Goal: Navigation & Orientation: Find specific page/section

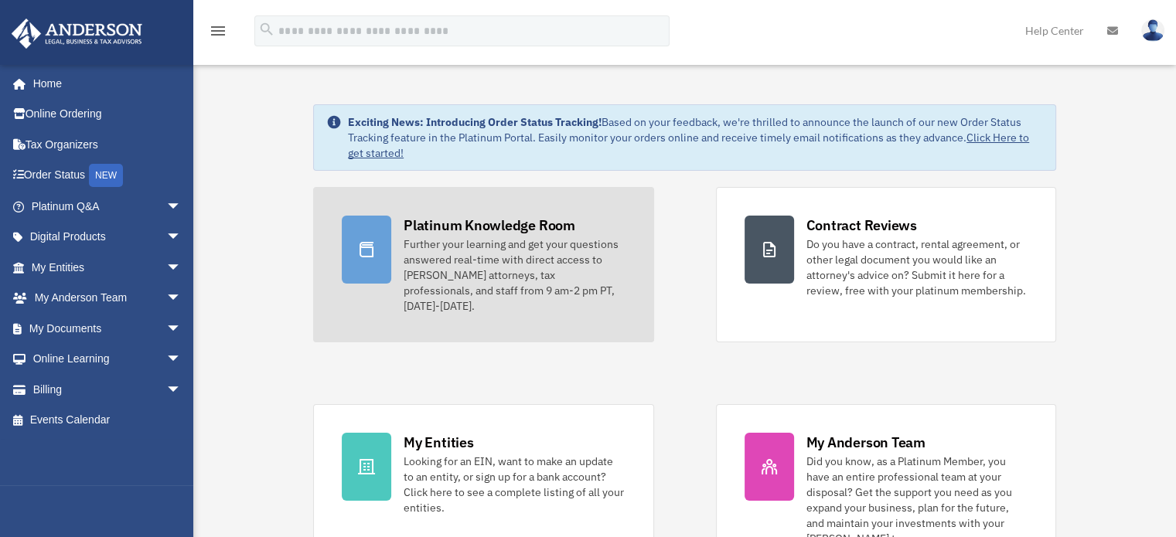
click at [454, 243] on div "Further your learning and get your questions answered real-time with direct acc…" at bounding box center [513, 274] width 221 height 77
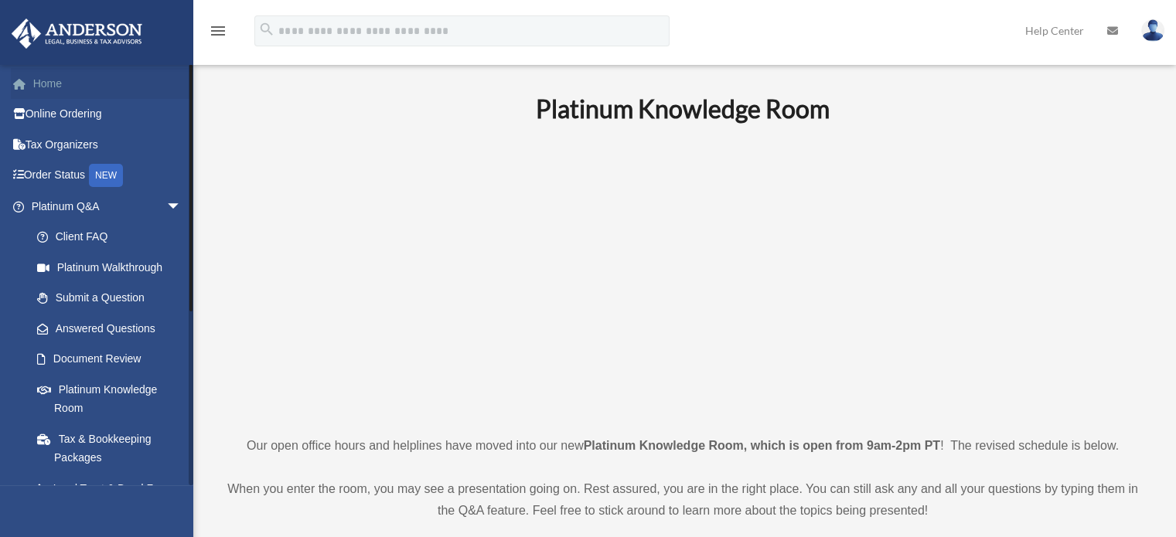
click at [40, 85] on link "Home" at bounding box center [108, 83] width 194 height 31
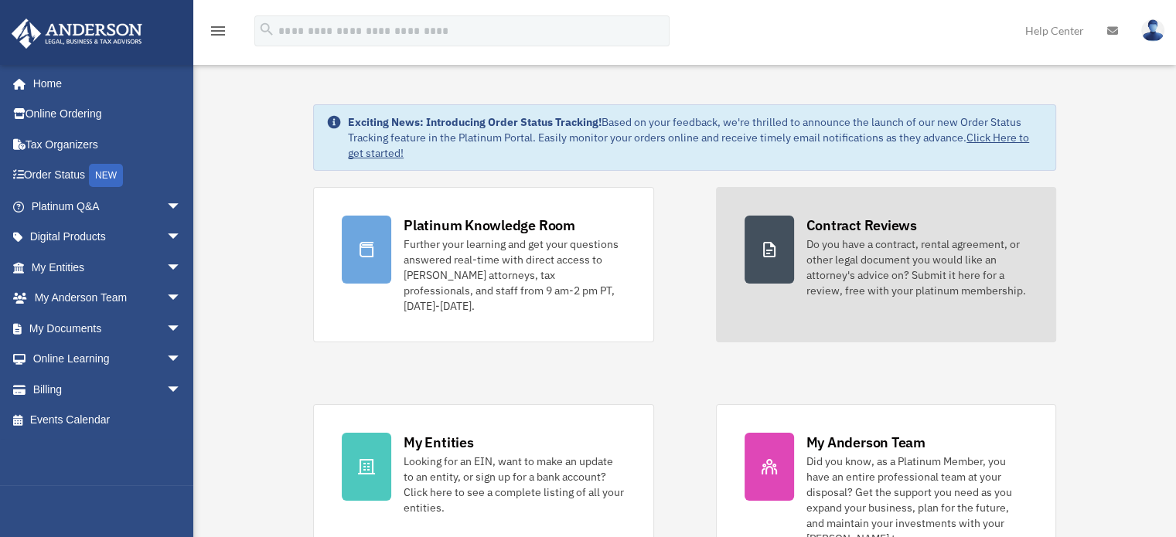
click at [874, 260] on div "Do you have a contract, rental agreement, or other legal document you would lik…" at bounding box center [916, 267] width 221 height 62
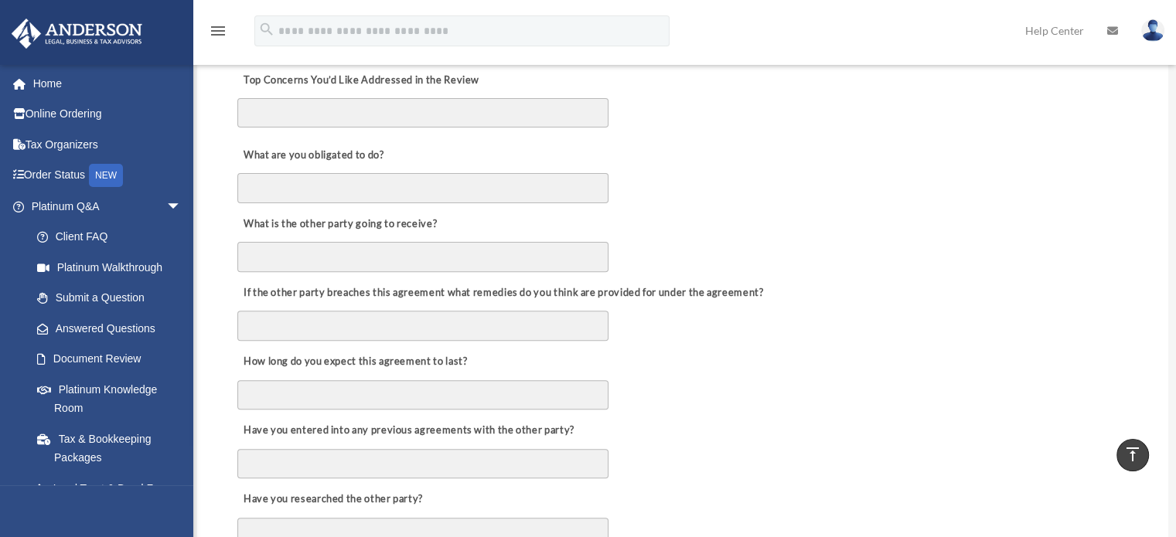
scroll to position [541, 0]
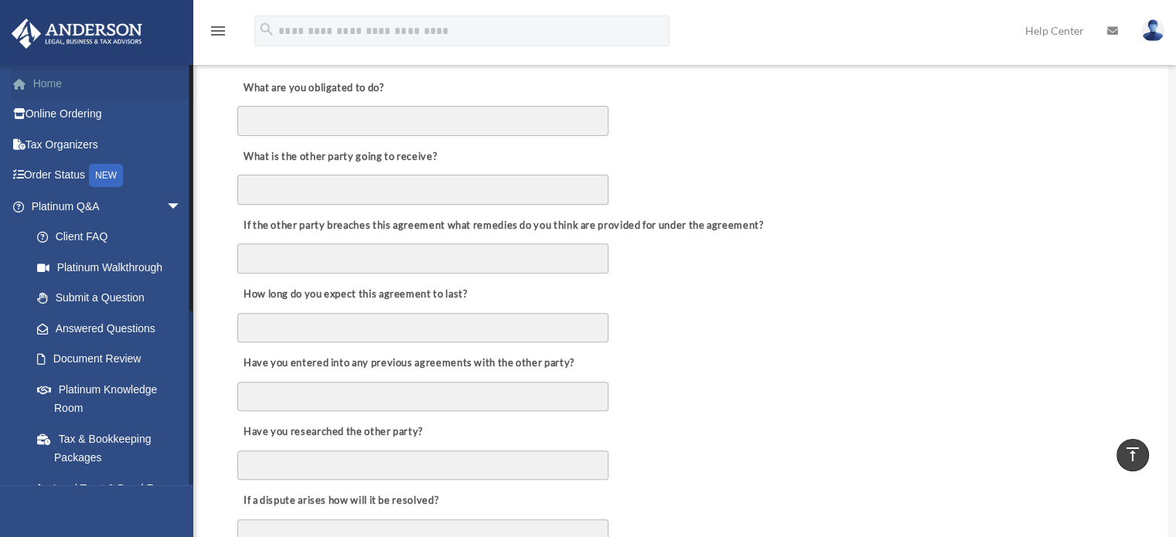
click at [46, 80] on link "Home" at bounding box center [108, 83] width 194 height 31
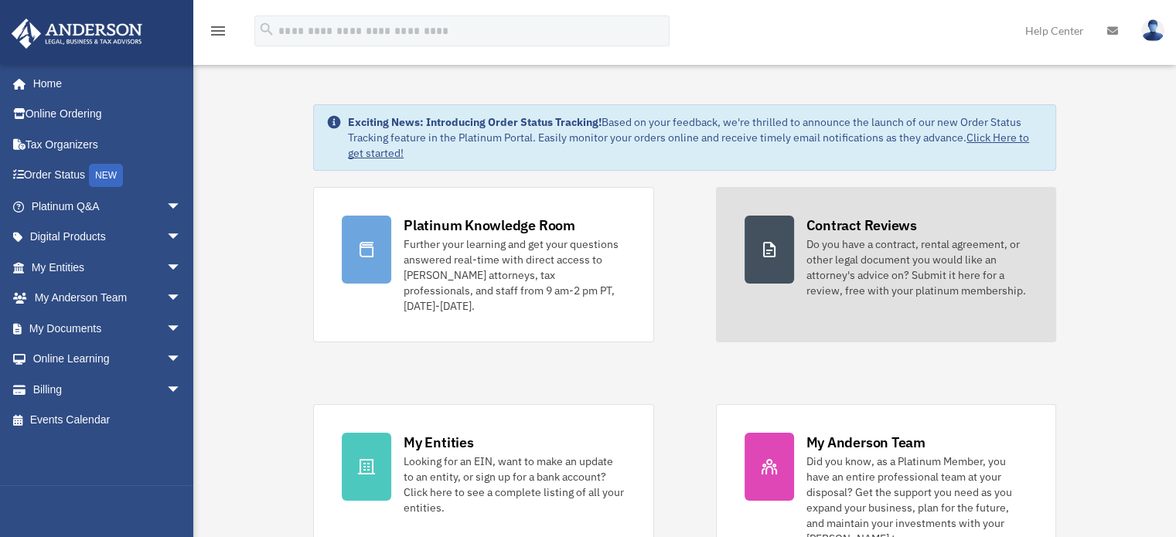
click at [820, 289] on div "Do you have a contract, rental agreement, or other legal document you would lik…" at bounding box center [916, 267] width 221 height 62
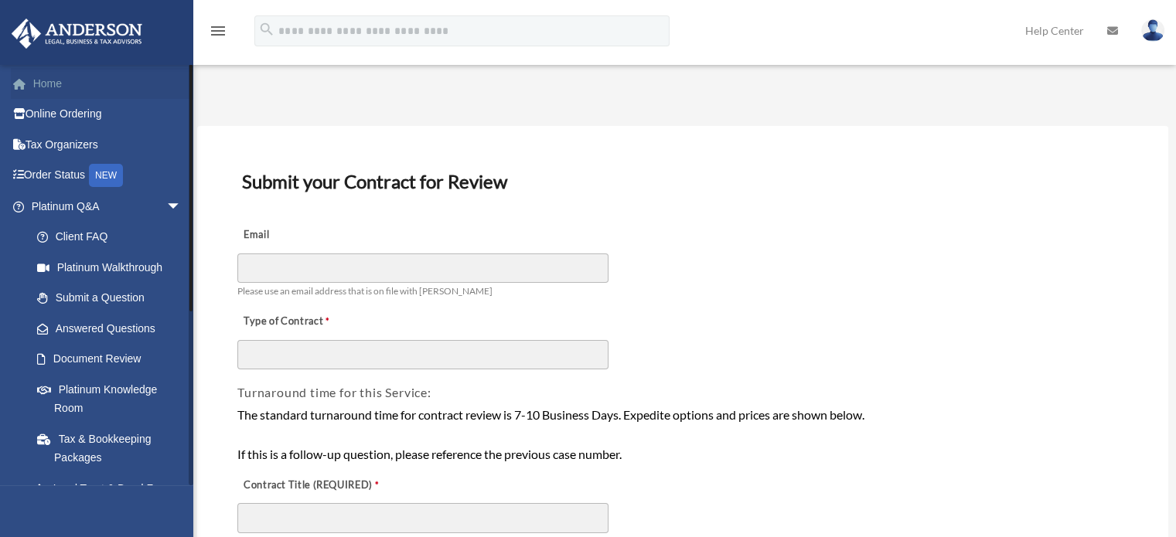
click at [51, 83] on link "Home" at bounding box center [108, 83] width 194 height 31
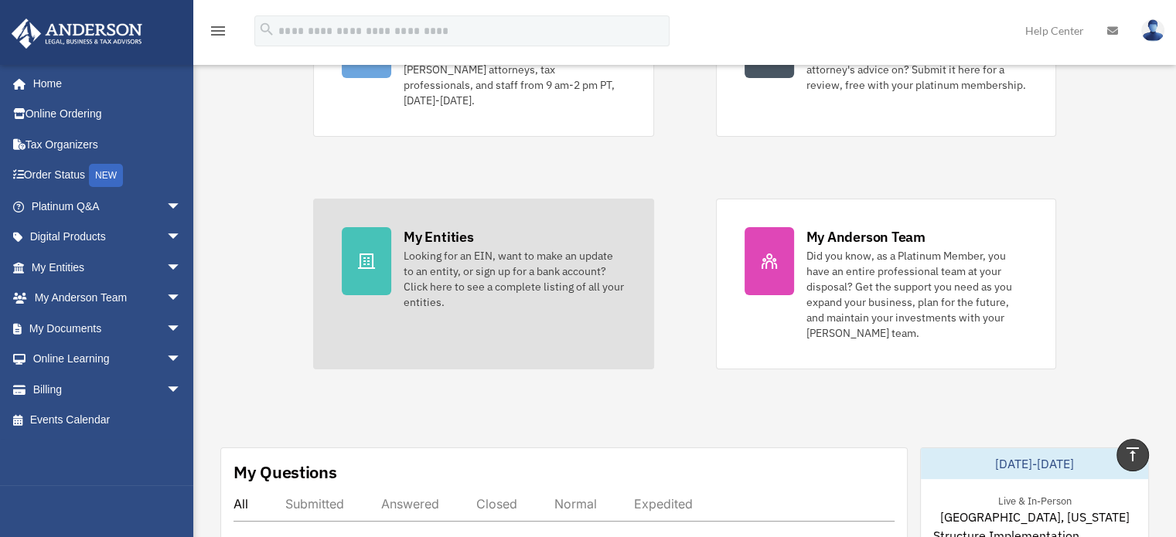
scroll to position [77, 0]
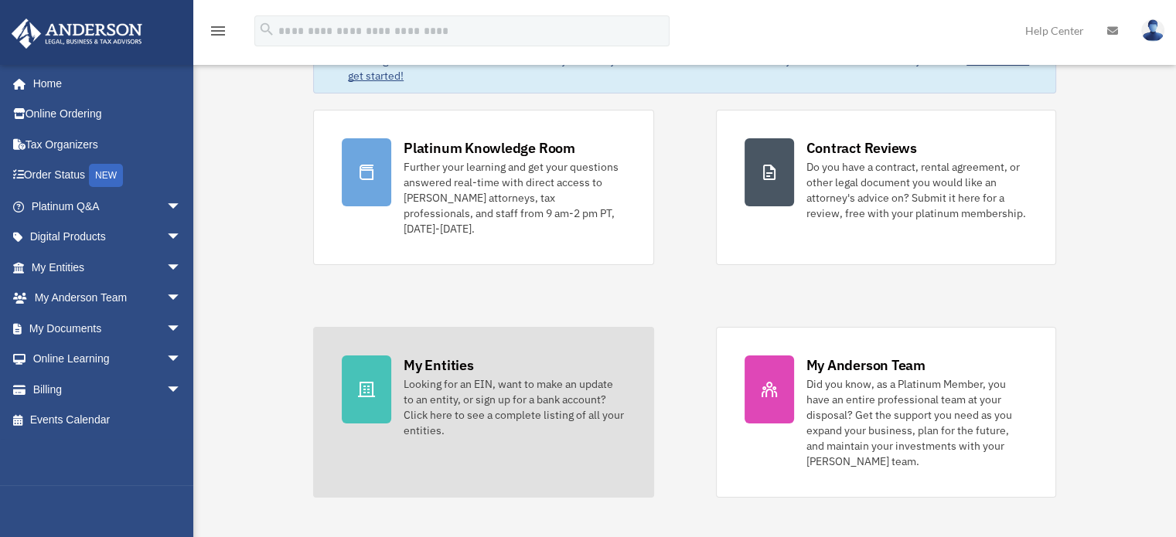
click at [470, 376] on div "Looking for an EIN, want to make an update to an entity, or sign up for a bank …" at bounding box center [513, 407] width 221 height 62
click at [430, 376] on div "Looking for an EIN, want to make an update to an entity, or sign up for a bank …" at bounding box center [513, 407] width 221 height 62
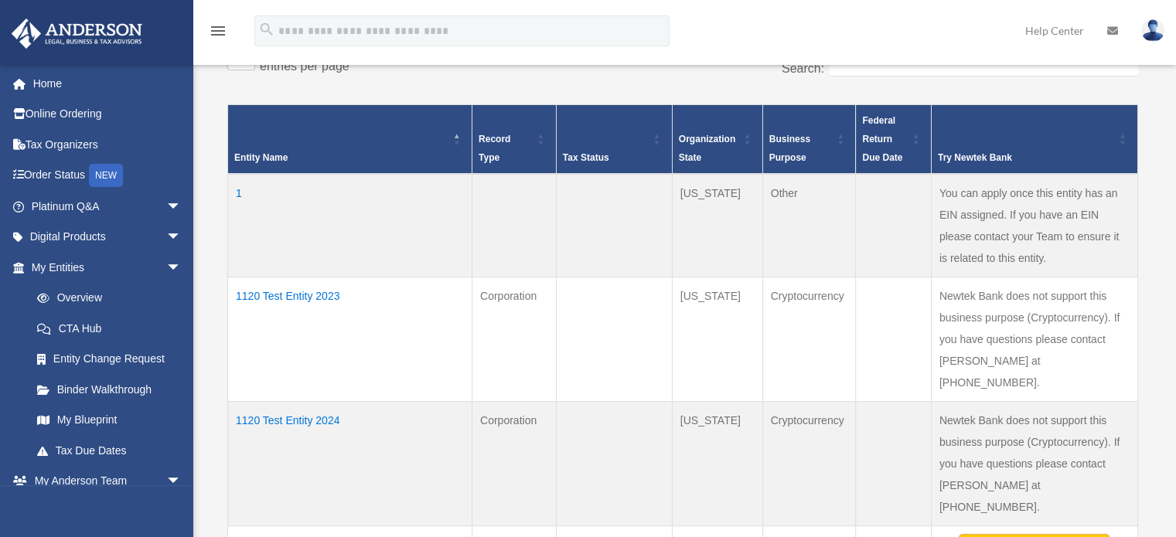
scroll to position [386, 0]
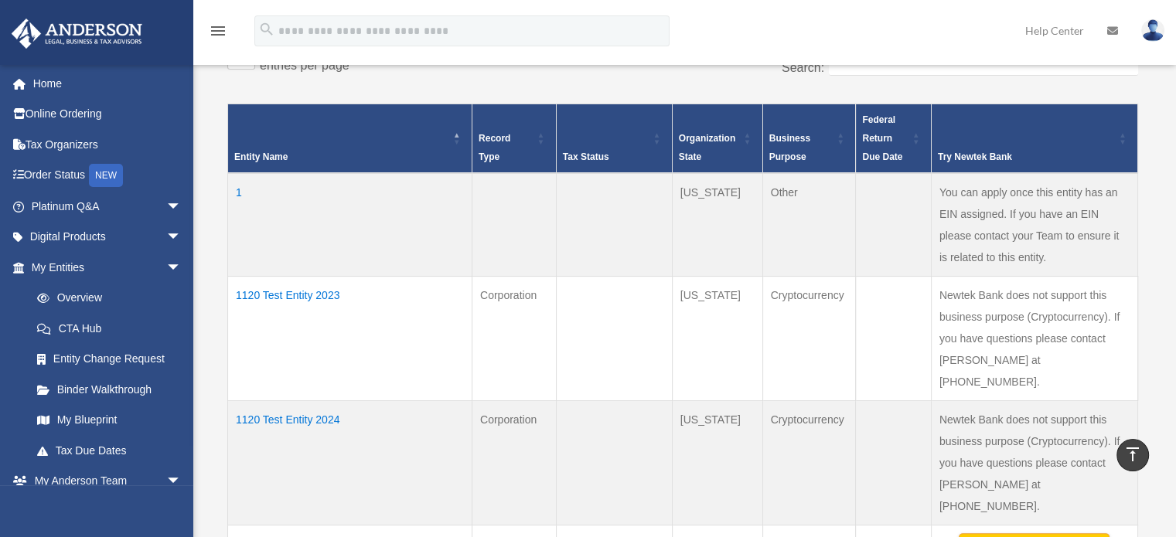
click at [303, 294] on td "1120 Test Entity 2023" at bounding box center [350, 338] width 244 height 124
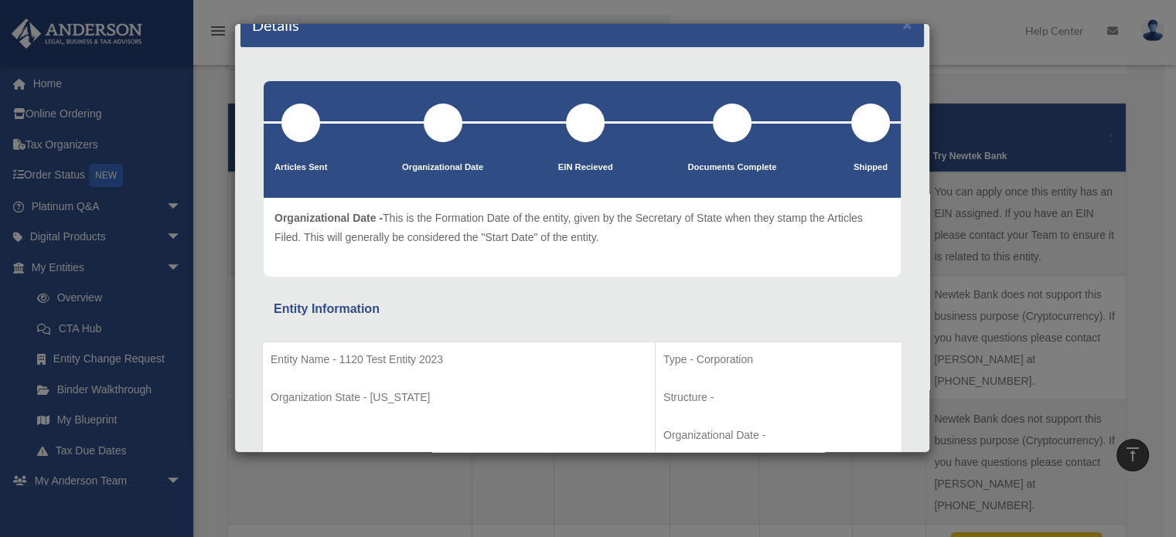
scroll to position [0, 0]
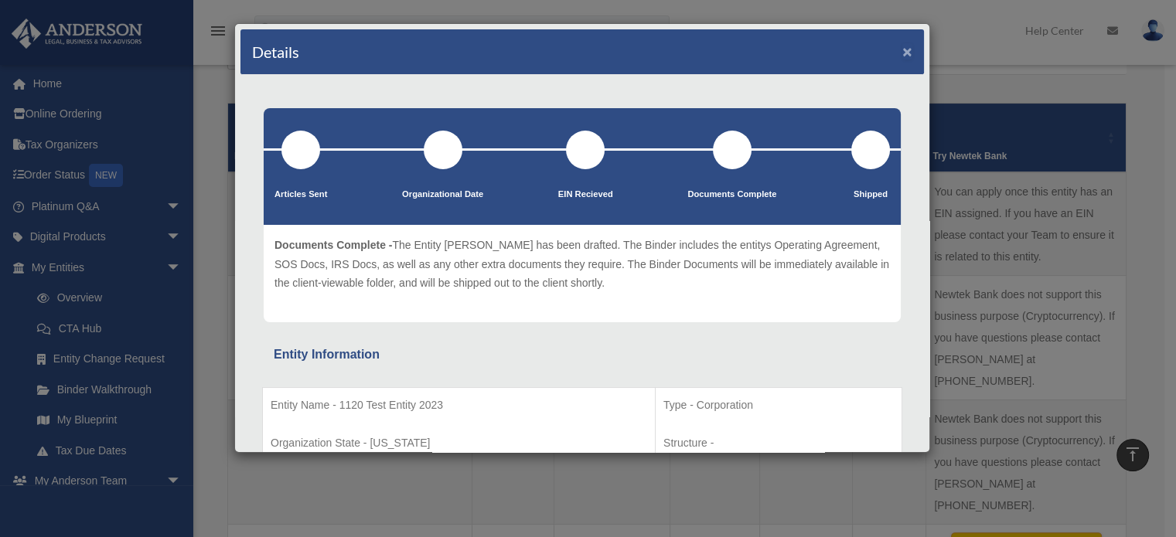
click at [902, 47] on button "×" at bounding box center [907, 51] width 10 height 16
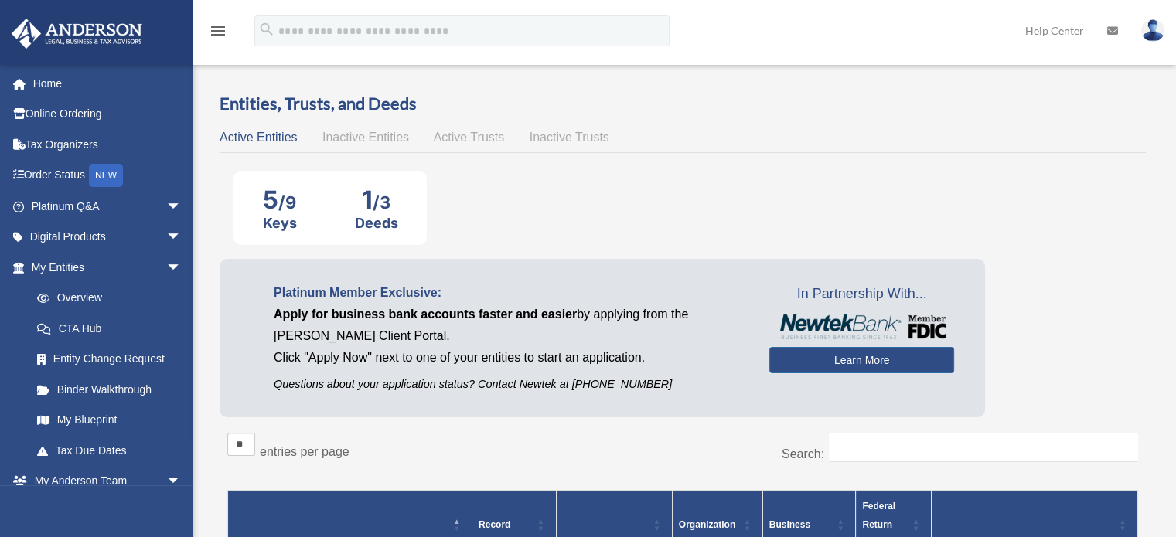
click at [362, 138] on span "Inactive Entities" at bounding box center [365, 137] width 87 height 13
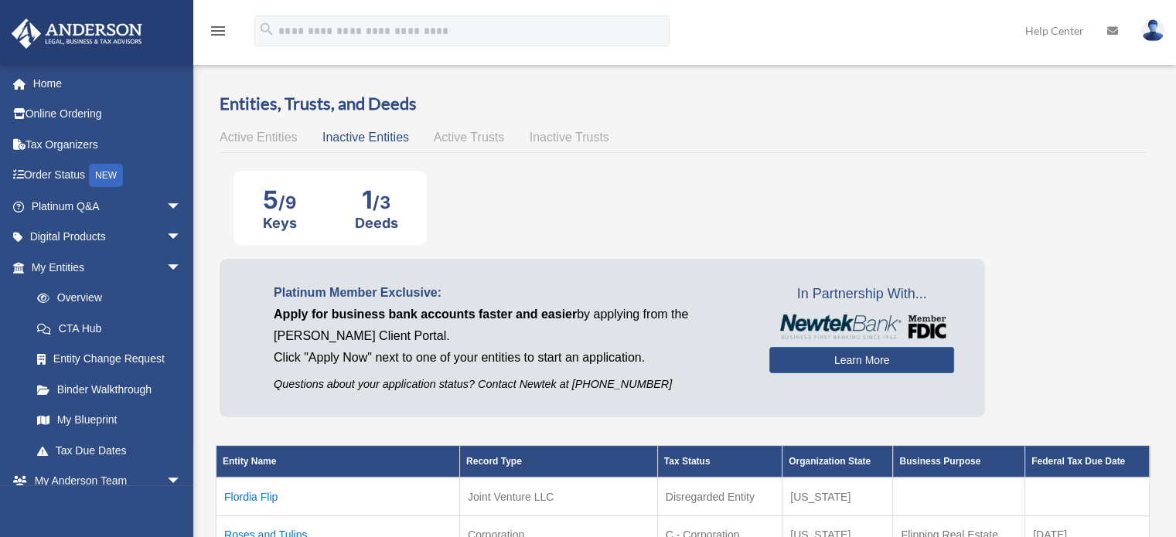
click at [263, 134] on span "Active Entities" at bounding box center [257, 137] width 77 height 13
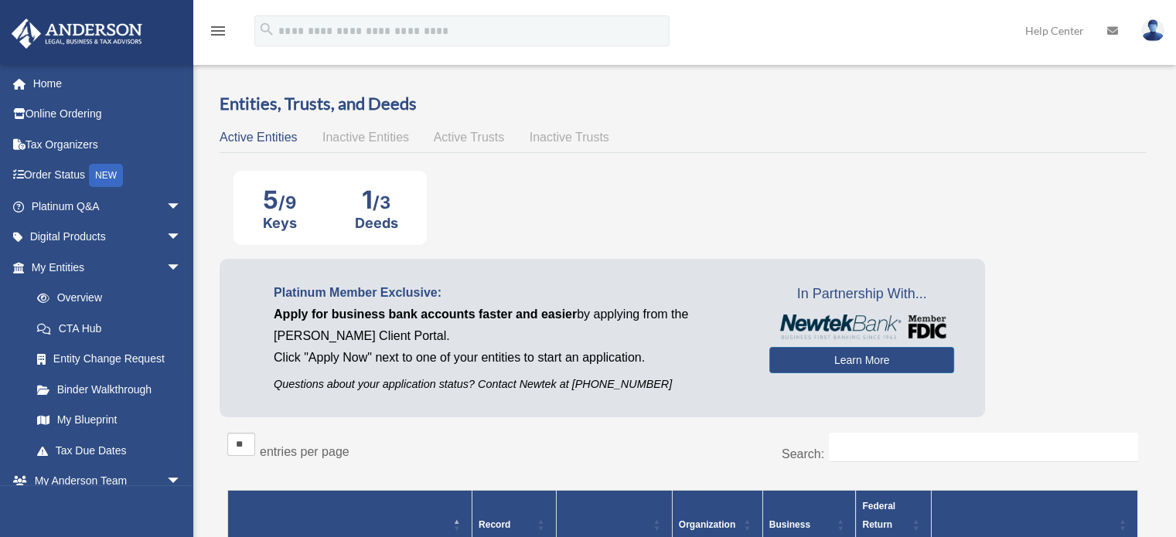
click at [360, 136] on span "Inactive Entities" at bounding box center [365, 137] width 87 height 13
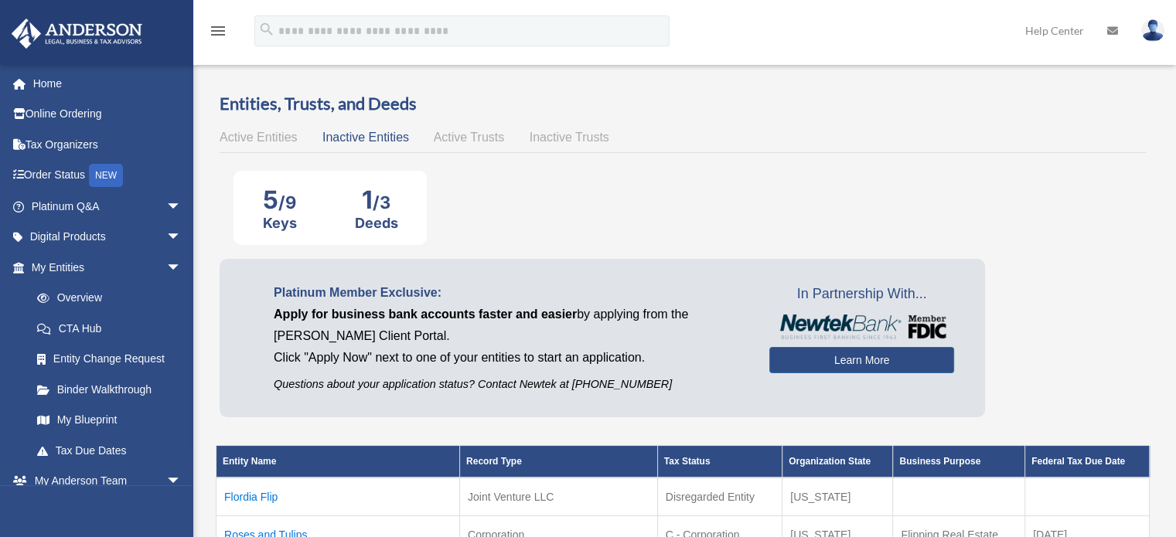
click at [264, 147] on div "Active Entities Inactive Entities Active Trusts Inactive Trusts" at bounding box center [682, 138] width 926 height 22
click at [261, 141] on span "Active Entities" at bounding box center [257, 137] width 77 height 13
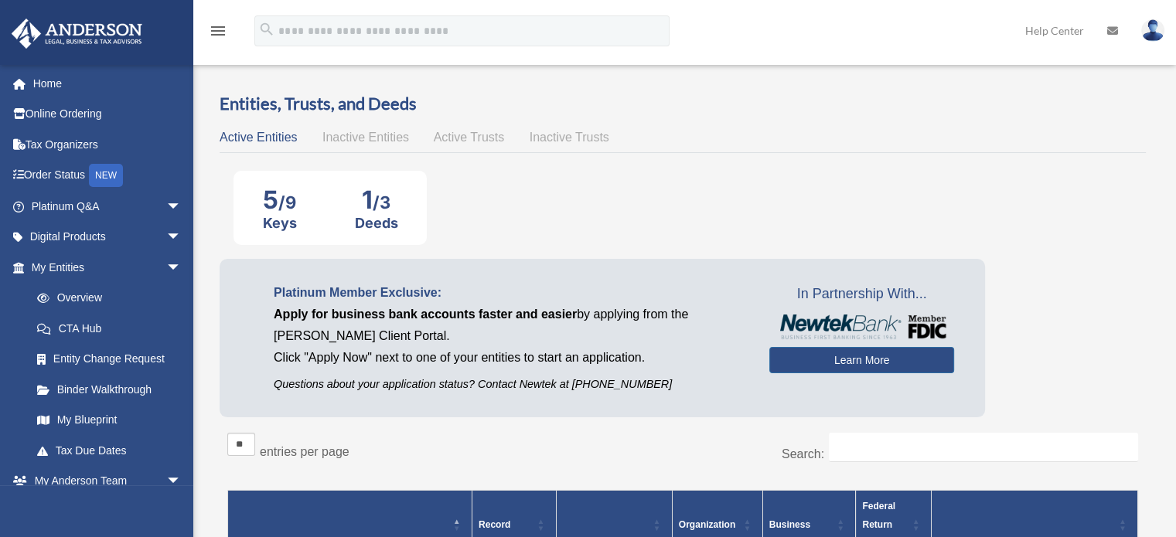
click at [353, 132] on span "Inactive Entities" at bounding box center [365, 137] width 87 height 13
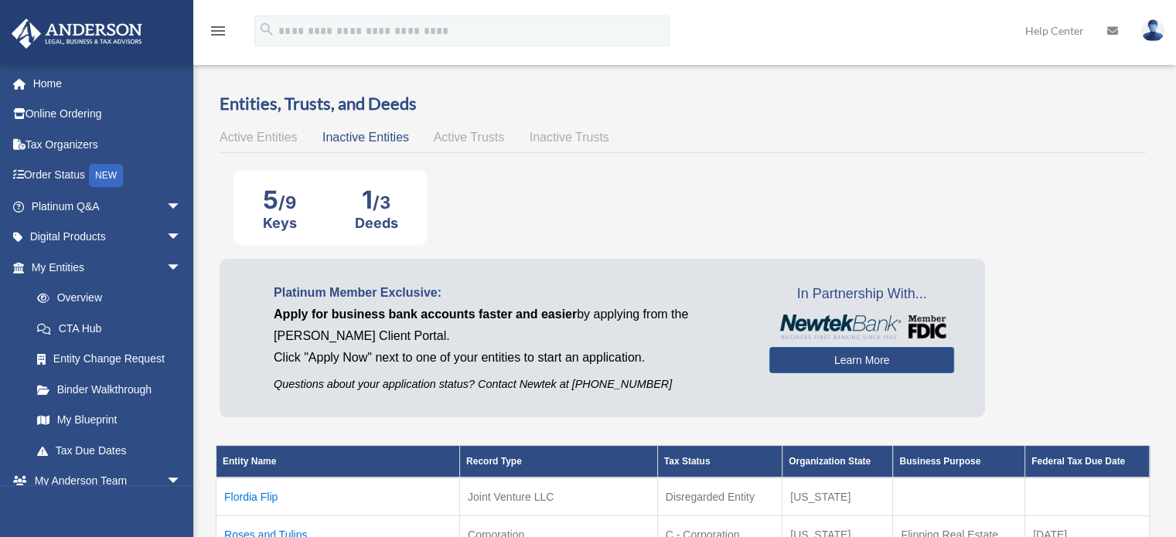
click at [476, 135] on span "Active Trusts" at bounding box center [469, 137] width 71 height 13
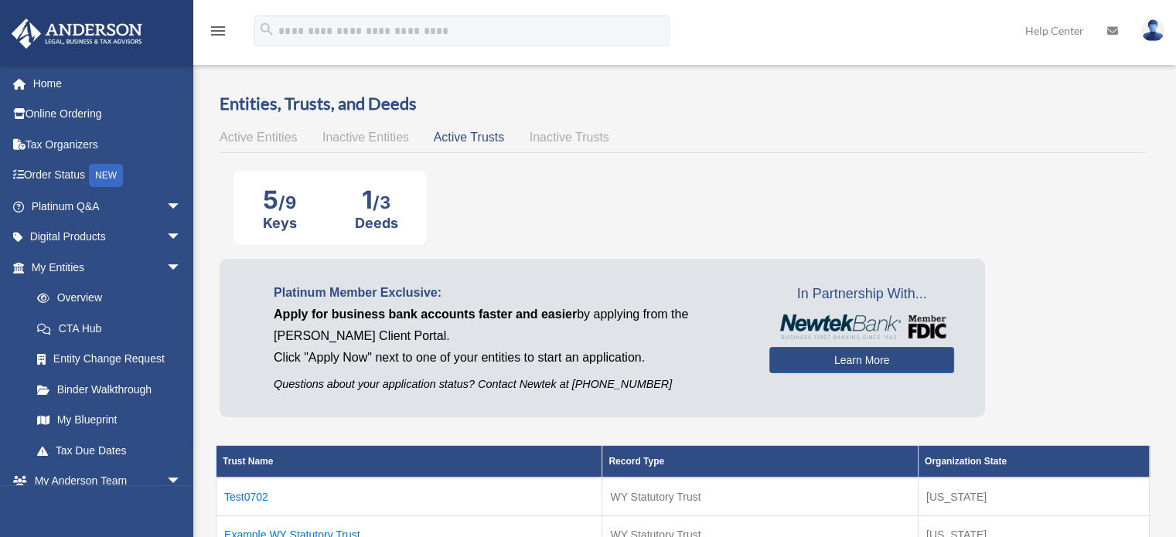
click at [533, 135] on span "Inactive Trusts" at bounding box center [569, 137] width 80 height 13
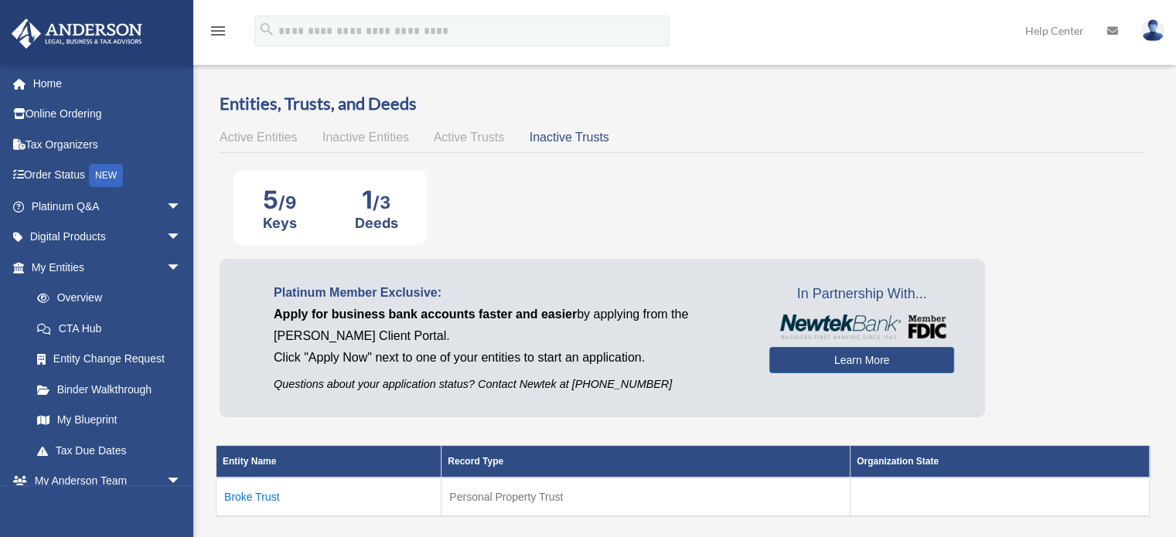
click at [468, 131] on span "Active Trusts" at bounding box center [469, 137] width 71 height 13
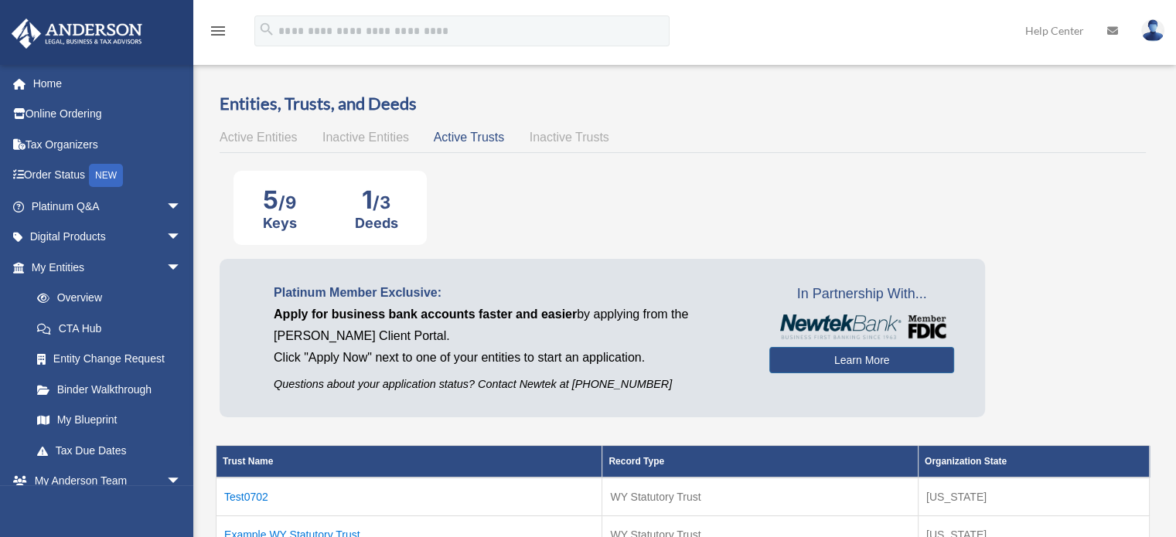
click at [577, 125] on div "Entities, Trusts, and Deeds Active Entities Inactive Entities Active Trusts Ina…" at bounding box center [682, 485] width 926 height 786
drag, startPoint x: 458, startPoint y: 137, endPoint x: 407, endPoint y: 132, distance: 51.2
click at [458, 138] on span "Active Trusts" at bounding box center [469, 137] width 71 height 13
click at [57, 84] on link "Home" at bounding box center [108, 83] width 194 height 31
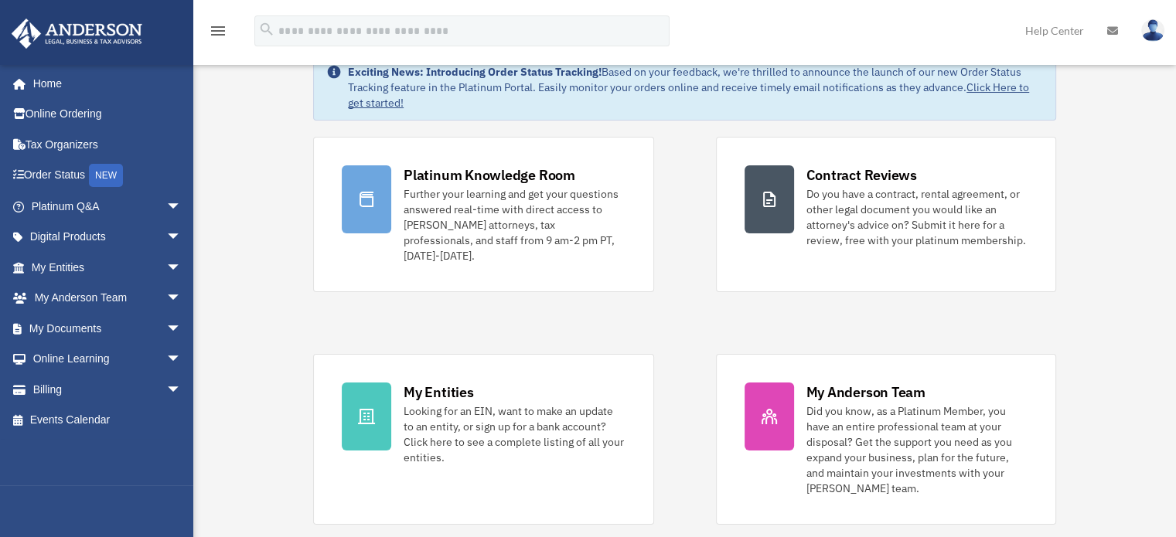
scroll to position [77, 0]
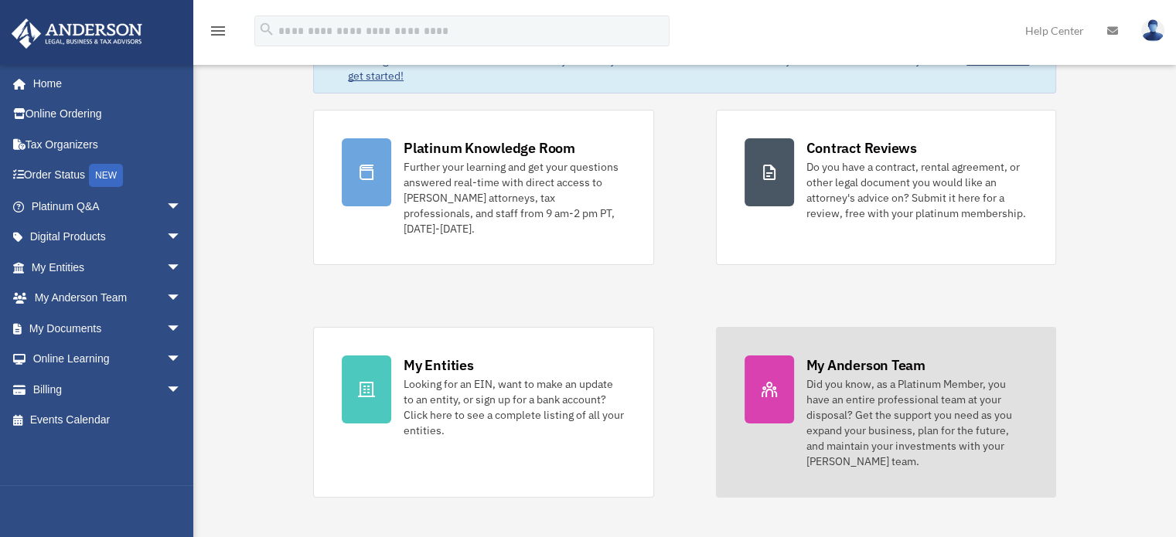
click at [838, 379] on div "Did you know, as a Platinum Member, you have an entire professional team at you…" at bounding box center [916, 422] width 221 height 93
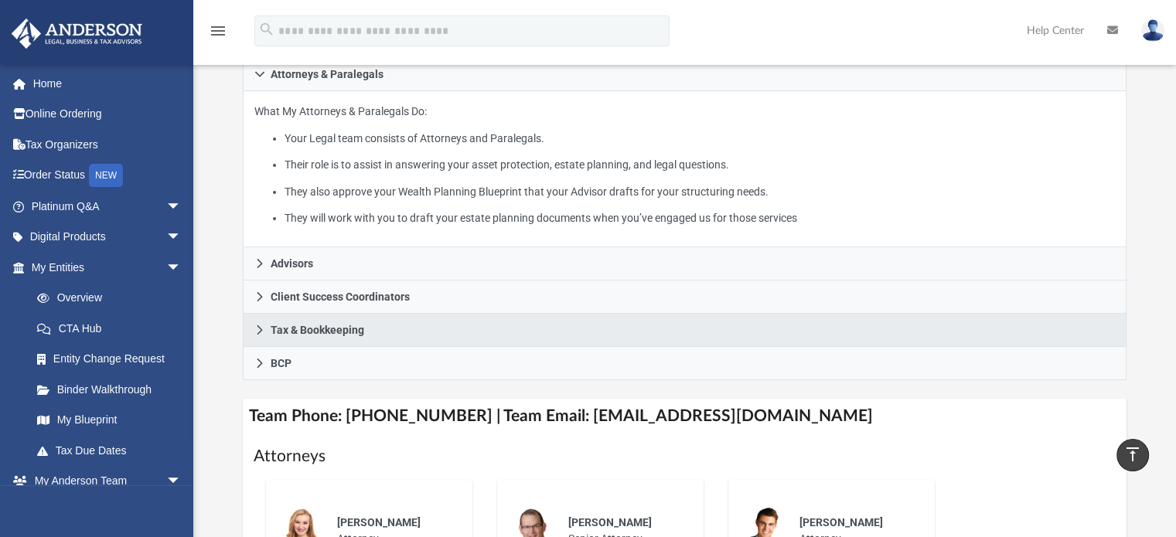
scroll to position [196, 0]
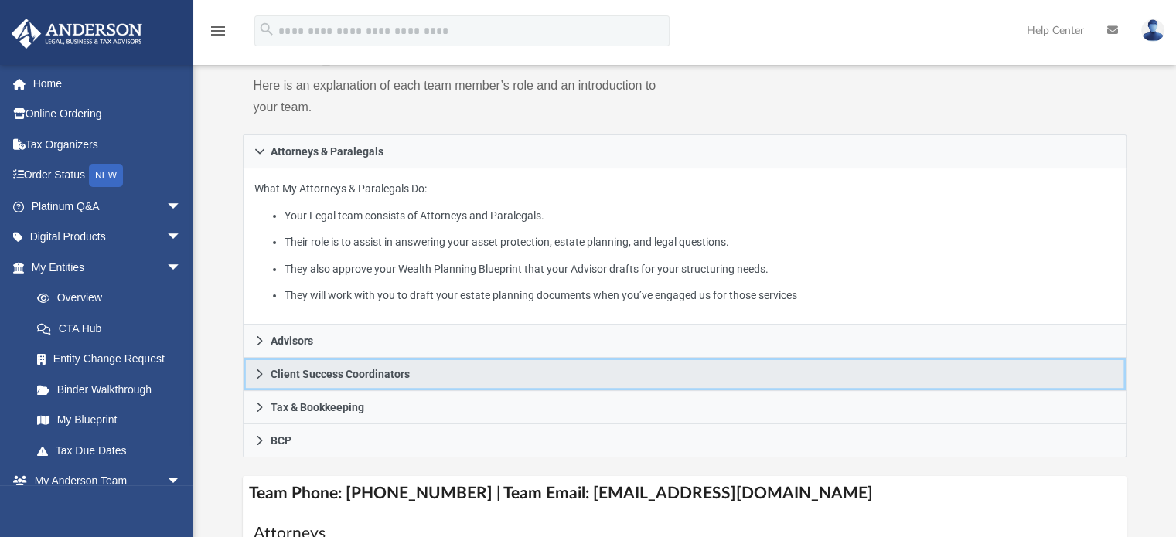
click at [283, 372] on span "Client Success Coordinators" at bounding box center [340, 374] width 139 height 11
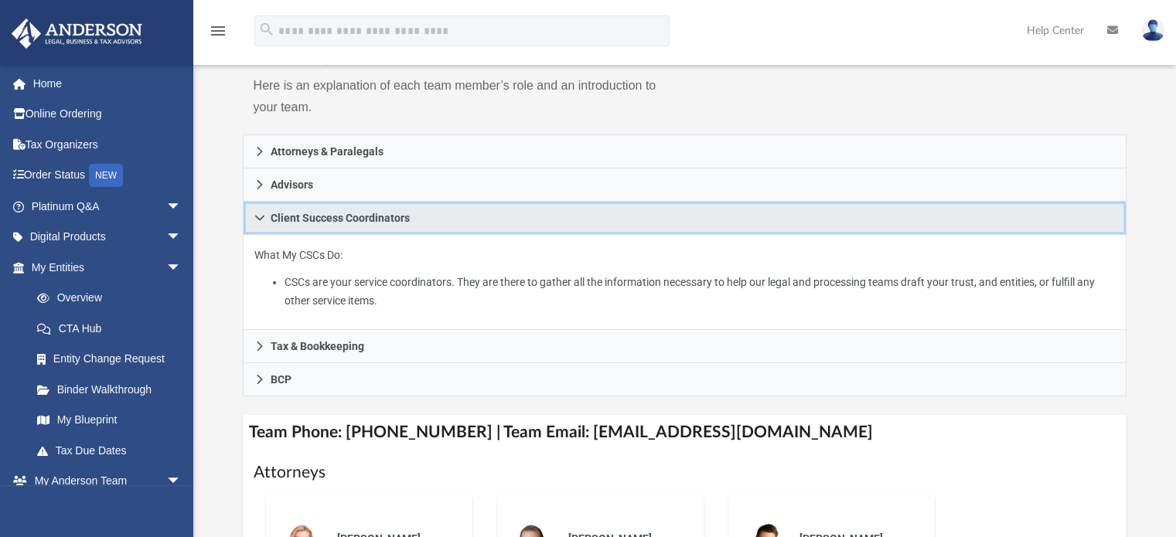
click at [262, 226] on link "Client Success Coordinators" at bounding box center [685, 218] width 884 height 33
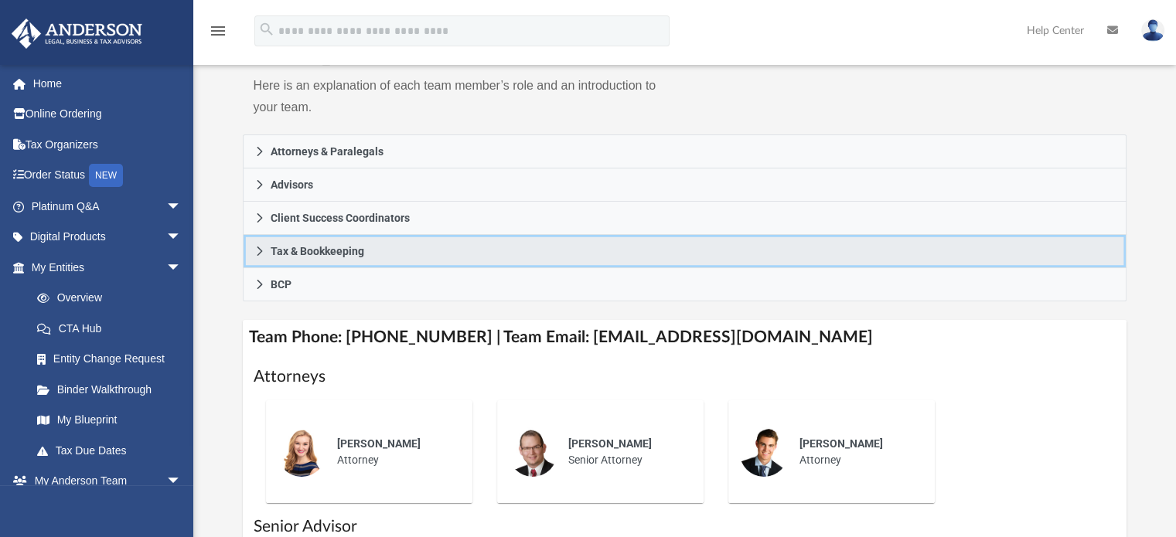
click at [258, 255] on icon at bounding box center [259, 251] width 11 height 11
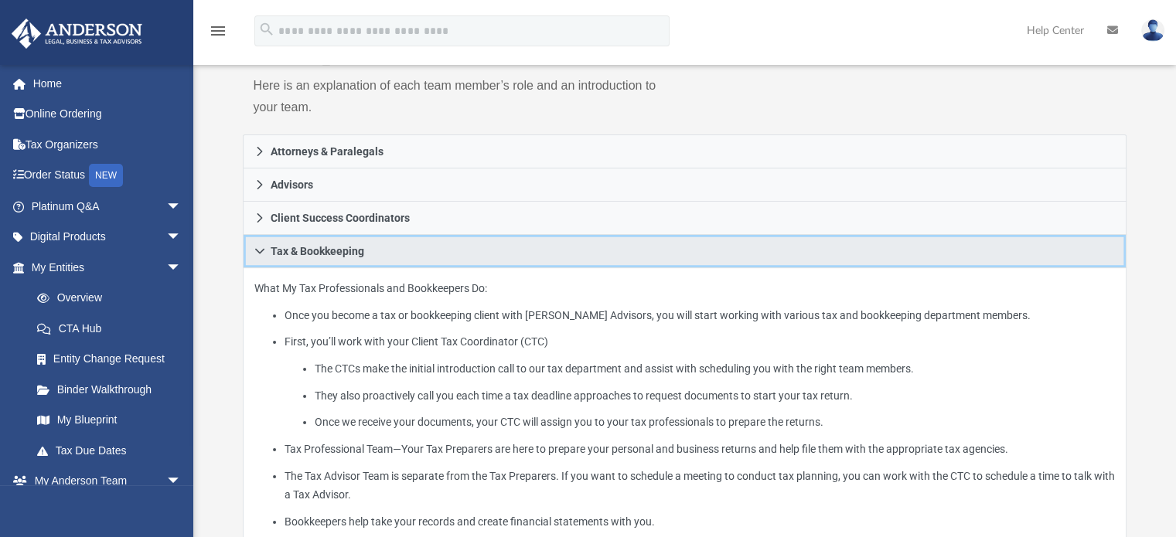
click at [255, 250] on icon at bounding box center [259, 251] width 11 height 11
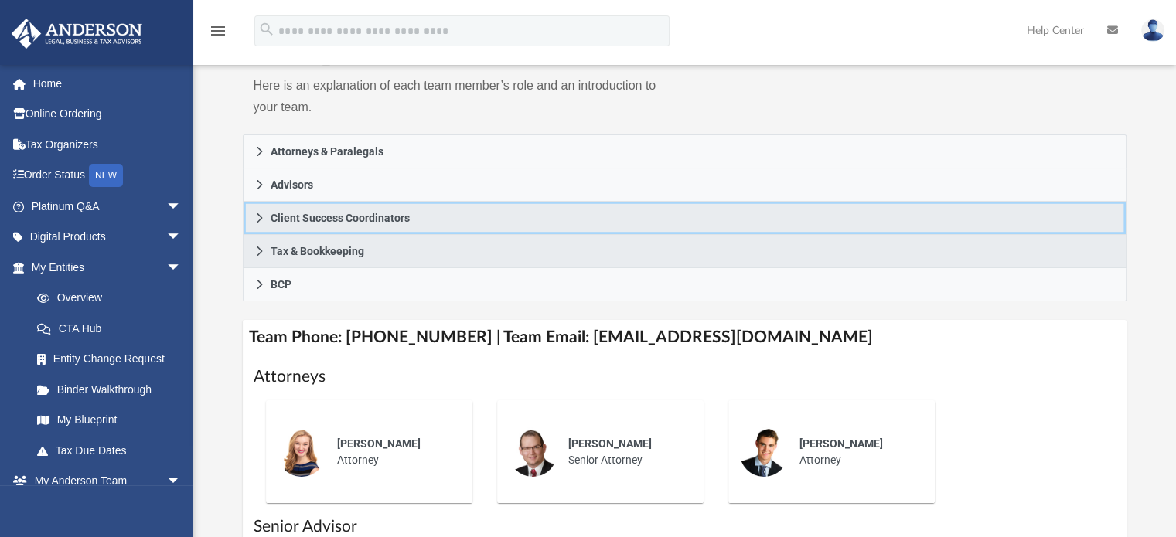
click at [250, 216] on link "Client Success Coordinators" at bounding box center [685, 218] width 884 height 33
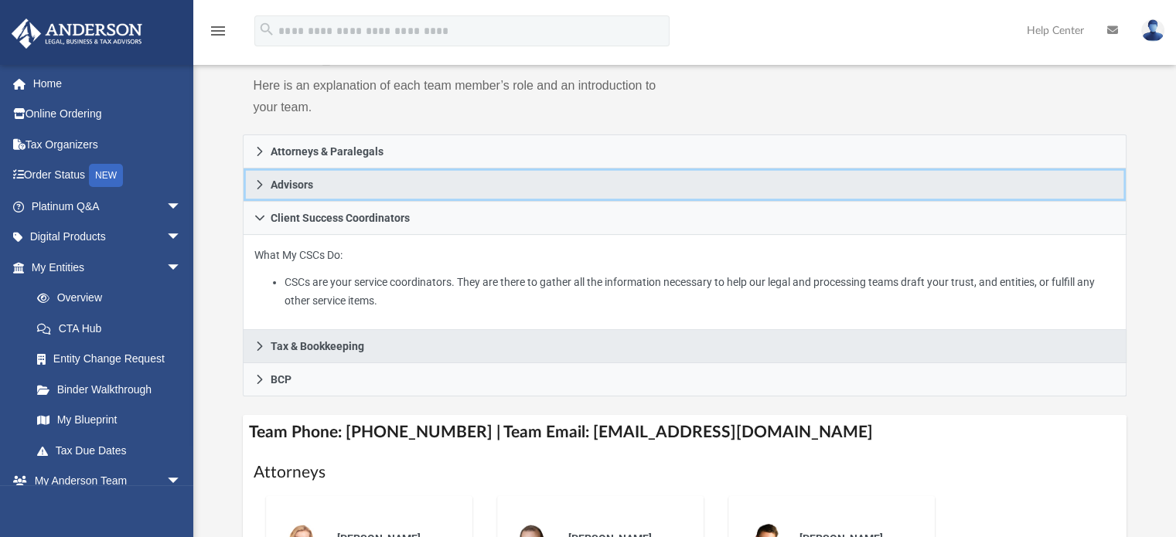
click at [259, 185] on icon at bounding box center [259, 184] width 5 height 9
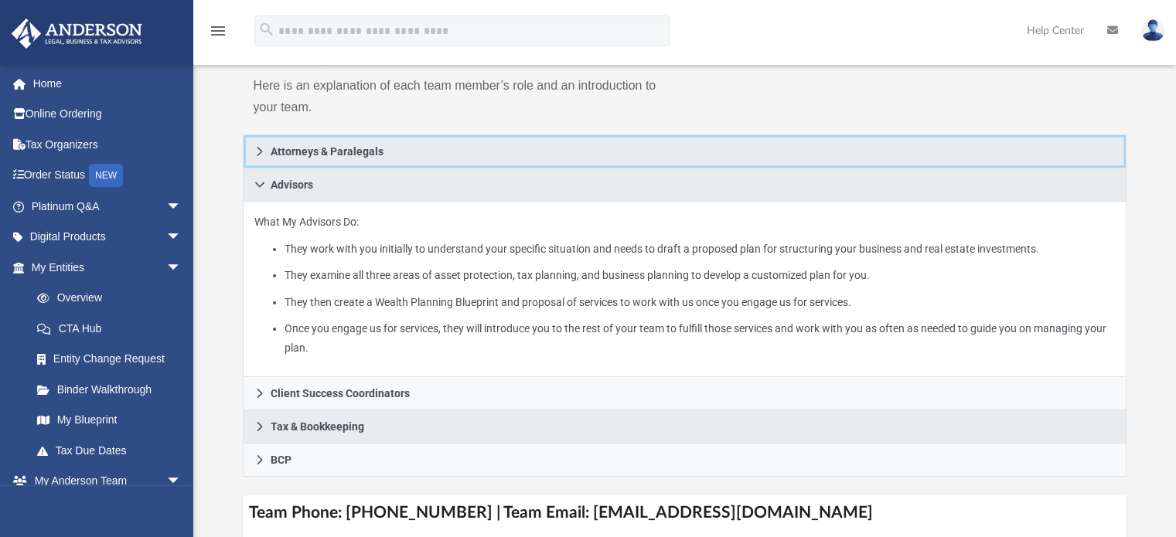
click at [265, 150] on link "Attorneys & Paralegals" at bounding box center [685, 151] width 884 height 34
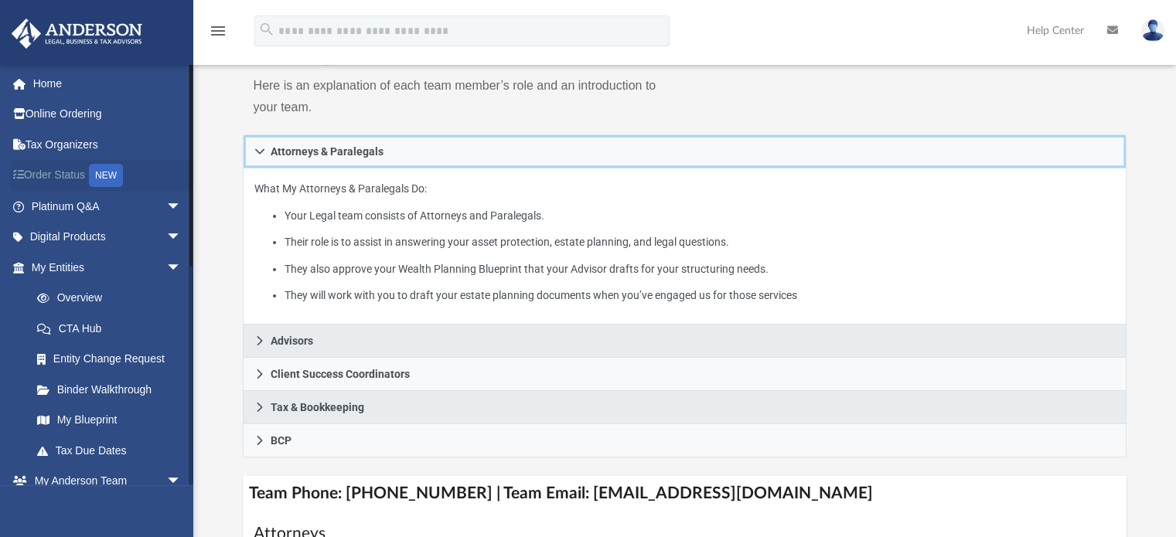
scroll to position [119, 0]
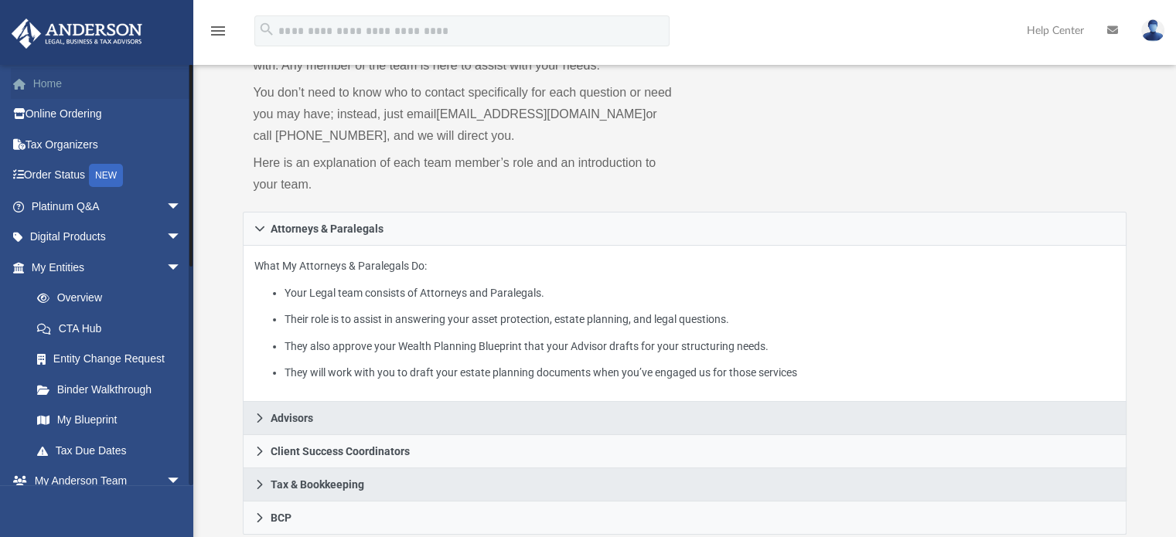
click at [40, 89] on link "Home" at bounding box center [108, 83] width 194 height 31
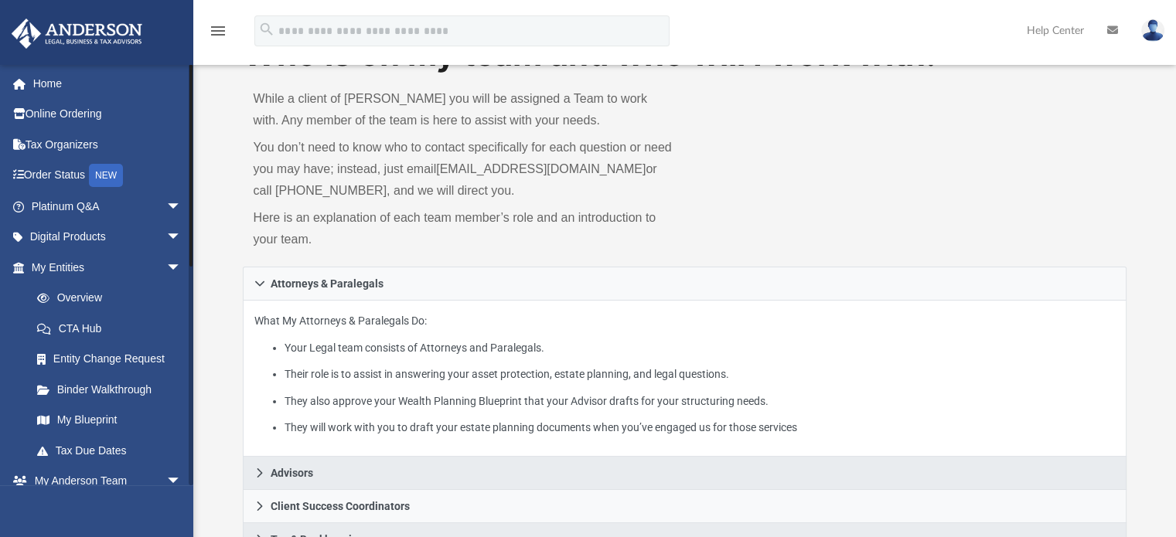
scroll to position [0, 0]
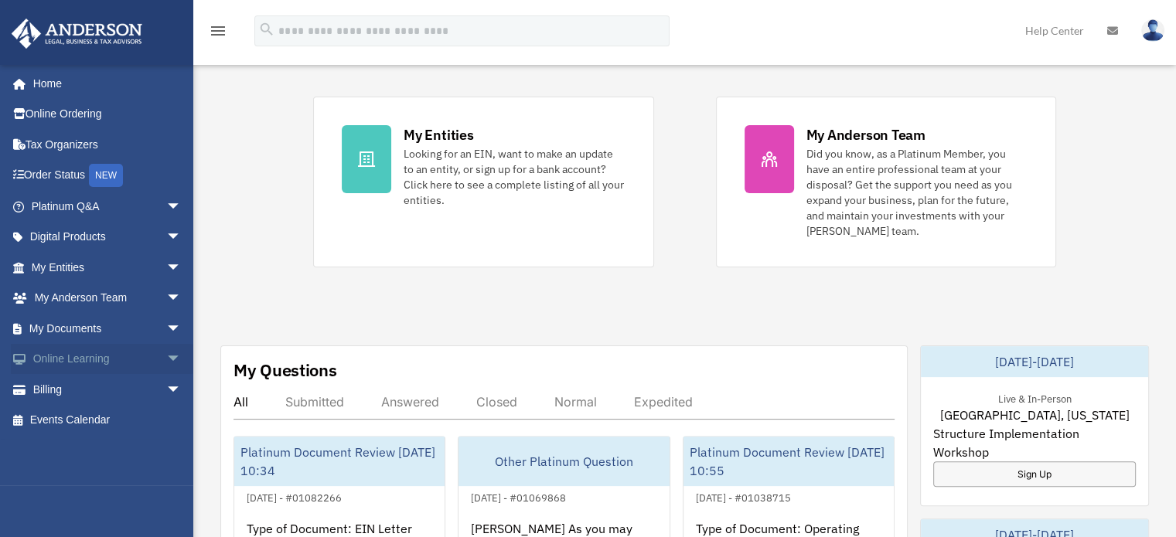
scroll to position [309, 0]
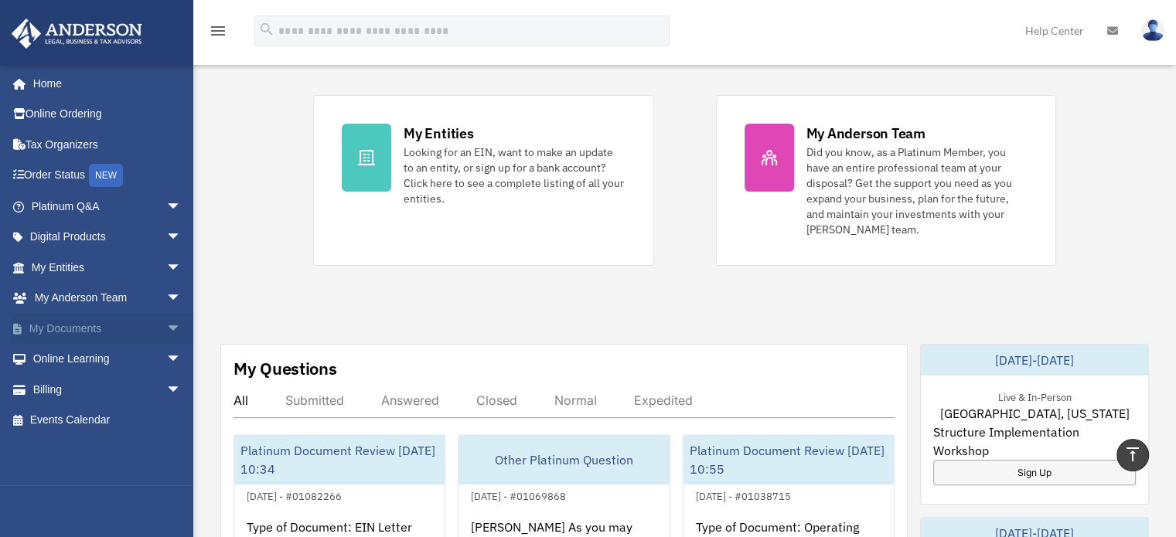
click at [166, 328] on span "arrow_drop_down" at bounding box center [181, 329] width 31 height 32
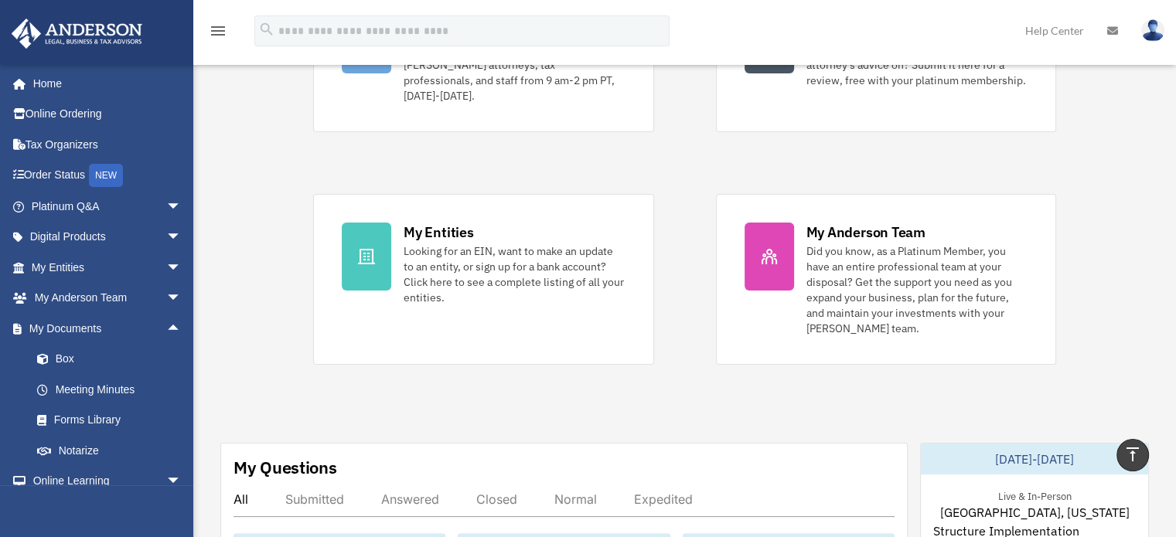
scroll to position [155, 0]
